Goal: Transaction & Acquisition: Purchase product/service

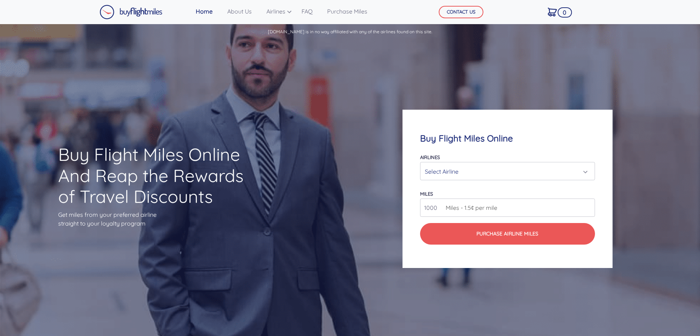
click at [582, 172] on div "Select Airline" at bounding box center [505, 172] width 161 height 14
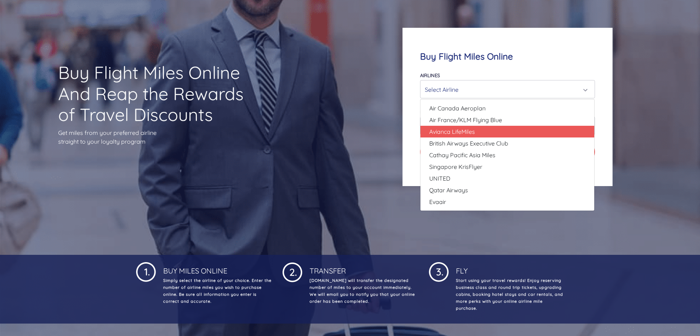
scroll to position [73, 0]
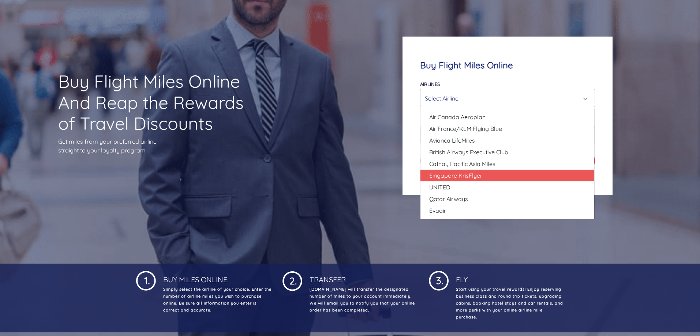
click at [463, 178] on span "Singapore KrisFlyer" at bounding box center [455, 175] width 53 height 9
select select "Singapore KrisFlyer"
type input "80000"
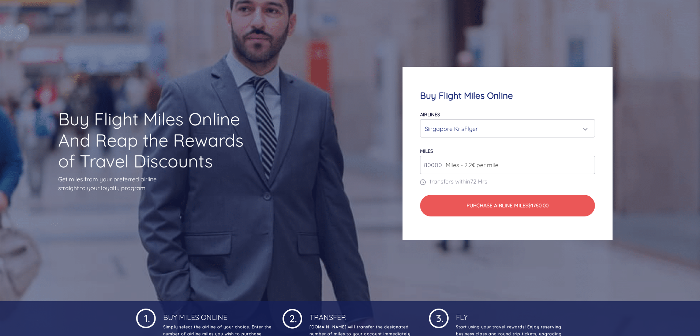
scroll to position [0, 0]
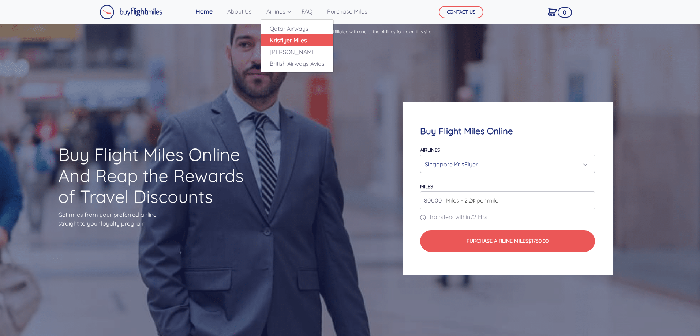
click at [292, 42] on link "Krisflyer Miles" at bounding box center [297, 40] width 72 height 12
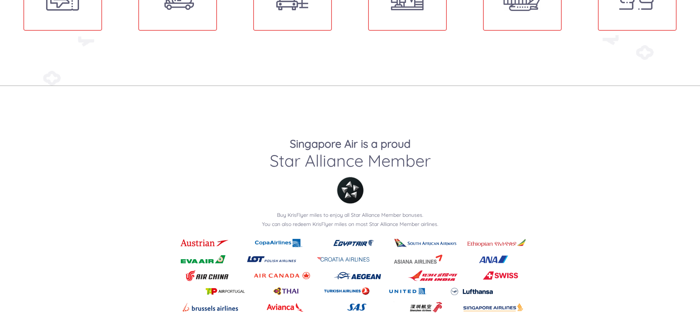
scroll to position [842, 0]
